Goal: Information Seeking & Learning: Learn about a topic

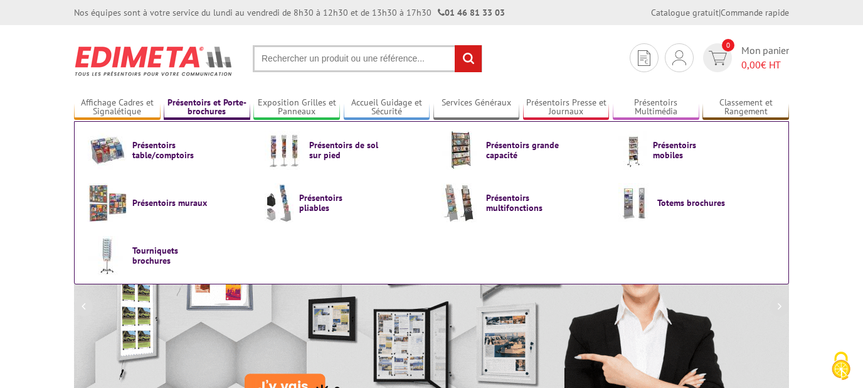
click at [208, 104] on link "Présentoirs et Porte-brochures" at bounding box center [207, 107] width 87 height 21
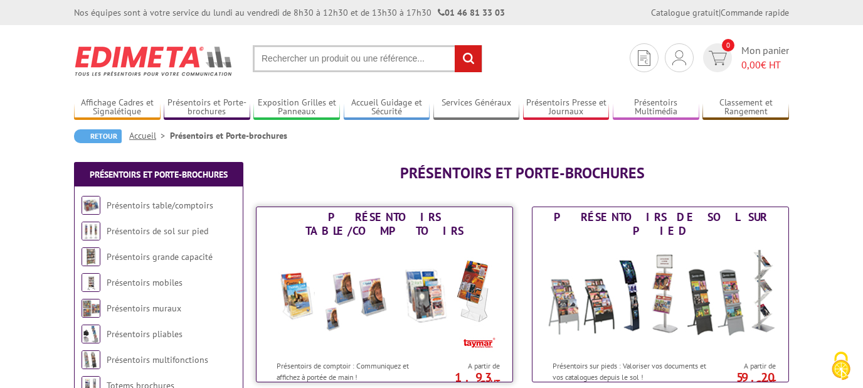
click at [374, 267] on img at bounding box center [385, 297] width 232 height 113
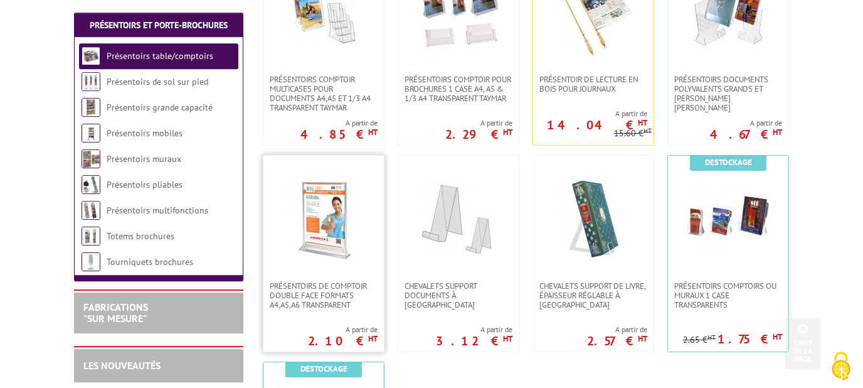
scroll to position [337, 0]
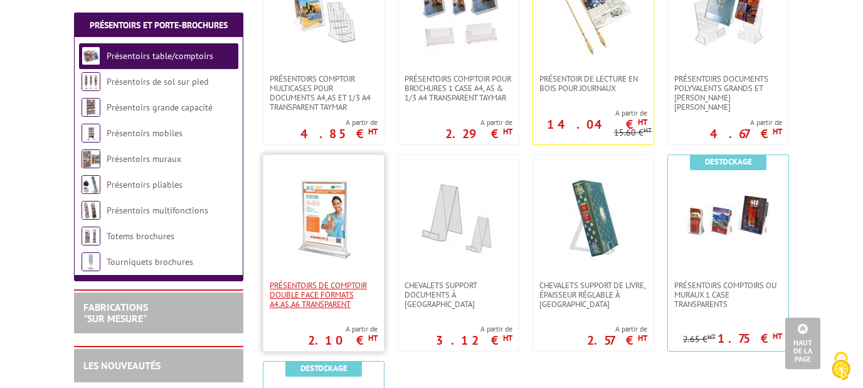
click at [344, 282] on span "PRÉSENTOIRS DE COMPTOIR DOUBLE FACE FORMATS A4,A5,A6 TRANSPARENT" at bounding box center [324, 294] width 108 height 28
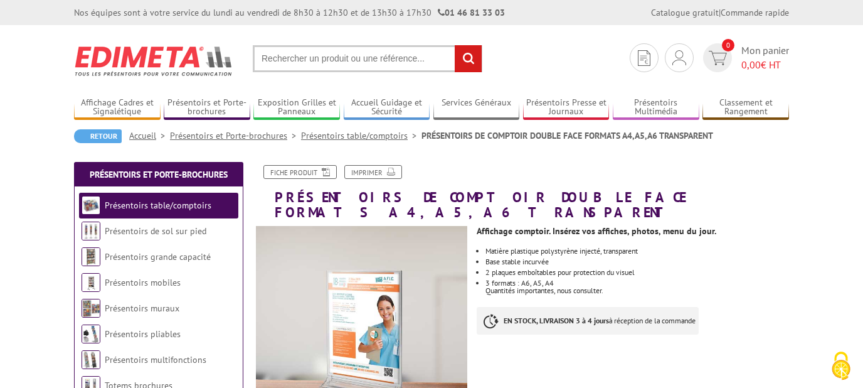
click at [348, 60] on input "text" at bounding box center [368, 58] width 230 height 27
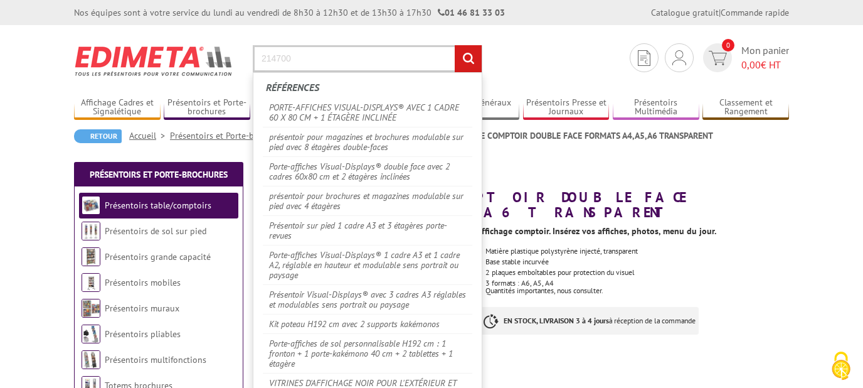
type input "214700"
click at [476, 63] on input "rechercher" at bounding box center [468, 58] width 27 height 27
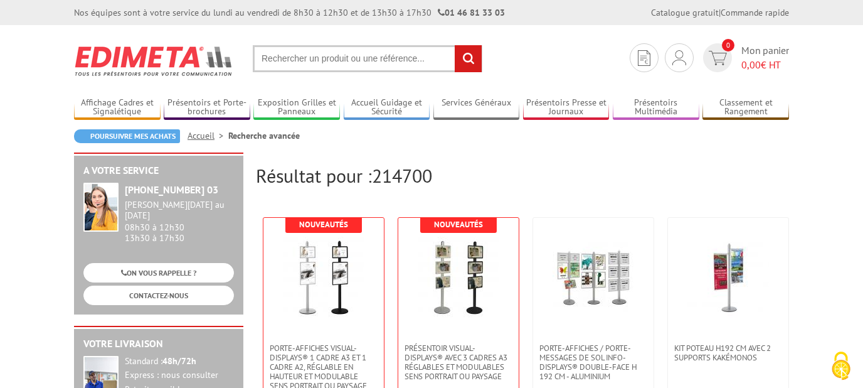
click at [326, 61] on input "text" at bounding box center [368, 58] width 230 height 27
click at [398, 179] on span "214700" at bounding box center [402, 175] width 60 height 24
click at [385, 179] on span "214700" at bounding box center [402, 175] width 60 height 24
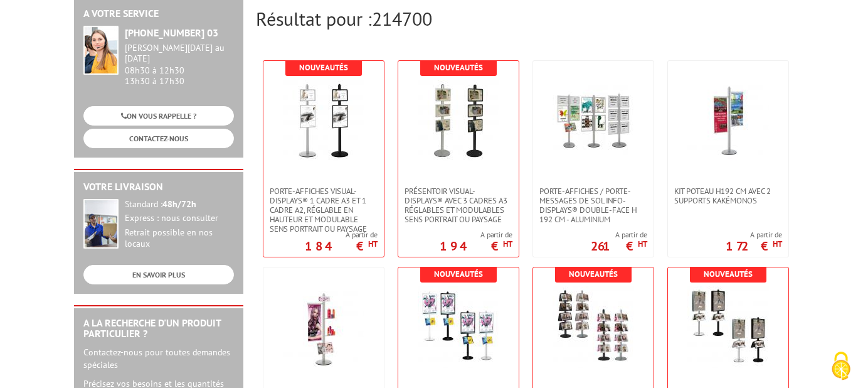
scroll to position [135, 0]
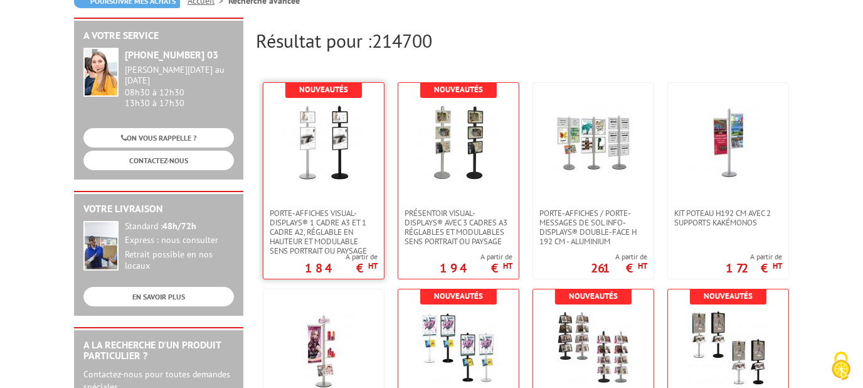
click at [304, 164] on img at bounding box center [324, 143] width 82 height 82
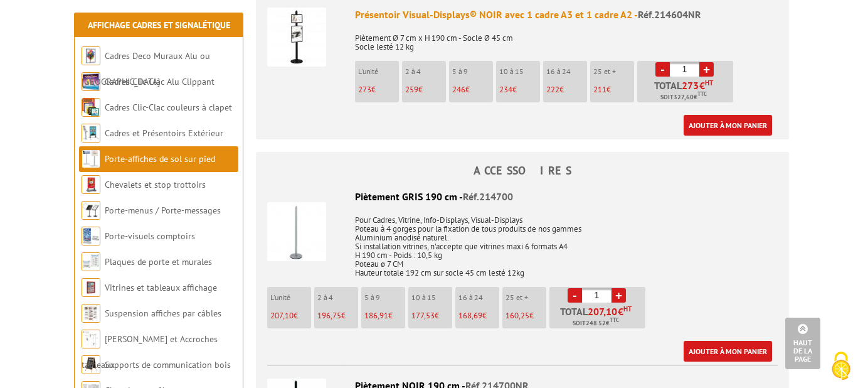
scroll to position [742, 0]
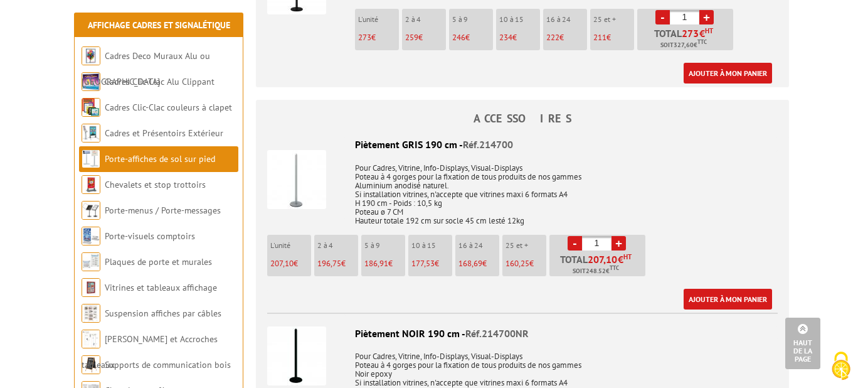
click at [296, 153] on img at bounding box center [296, 179] width 59 height 59
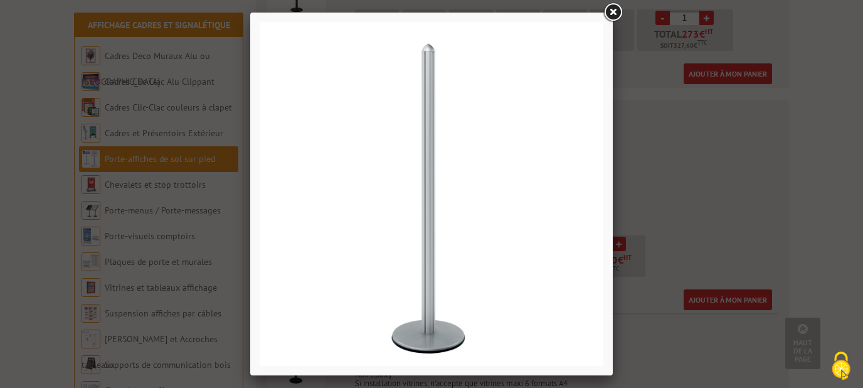
click at [615, 18] on link at bounding box center [613, 12] width 23 height 23
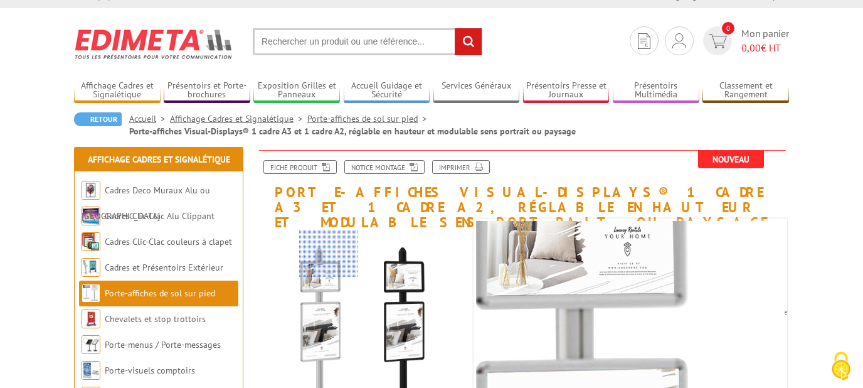
scroll to position [0, 0]
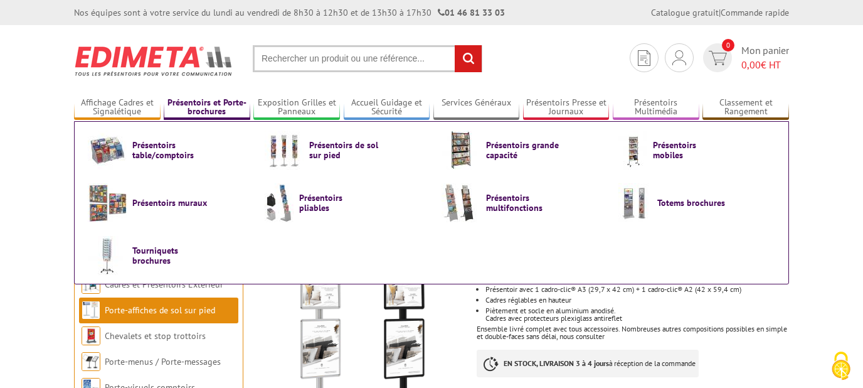
click at [198, 110] on link "Présentoirs et Porte-brochures" at bounding box center [207, 107] width 87 height 21
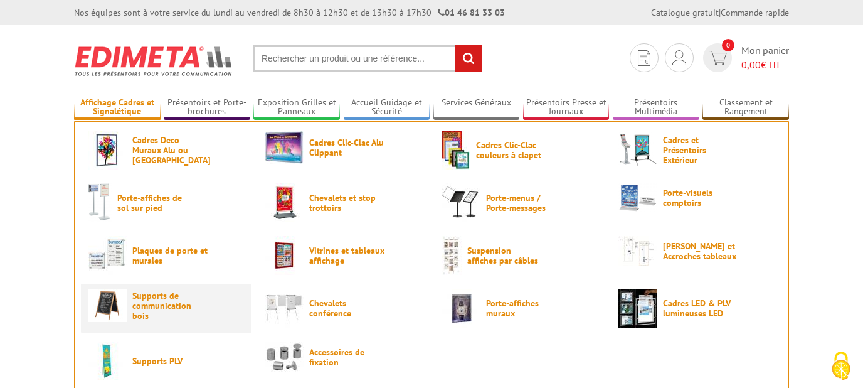
click at [166, 309] on span "Supports de communication bois" at bounding box center [169, 305] width 75 height 30
